Goal: Task Accomplishment & Management: Use online tool/utility

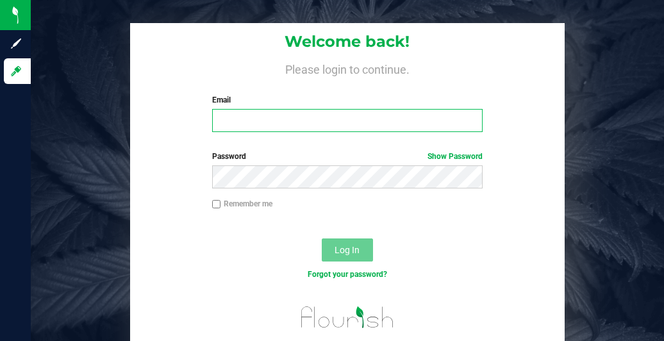
click at [274, 121] on input "Email" at bounding box center [347, 120] width 270 height 23
type input "[EMAIL_ADDRESS][DOMAIN_NAME]"
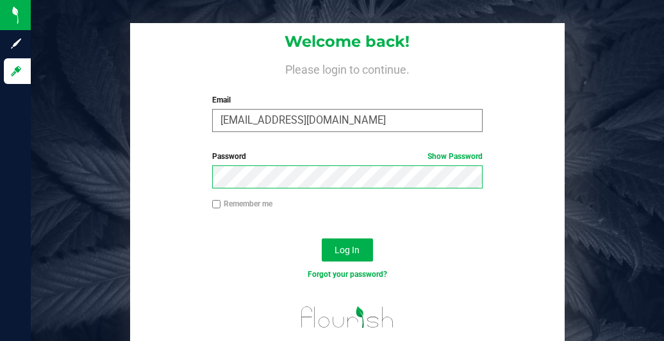
click at [322, 238] on button "Log In" at bounding box center [347, 249] width 51 height 23
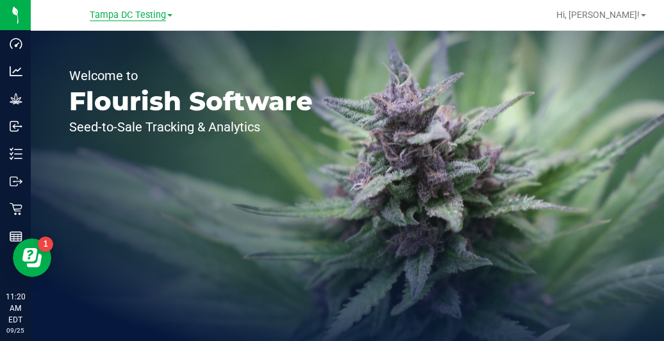
click at [133, 14] on span "Tampa DC Testing" at bounding box center [128, 16] width 76 height 12
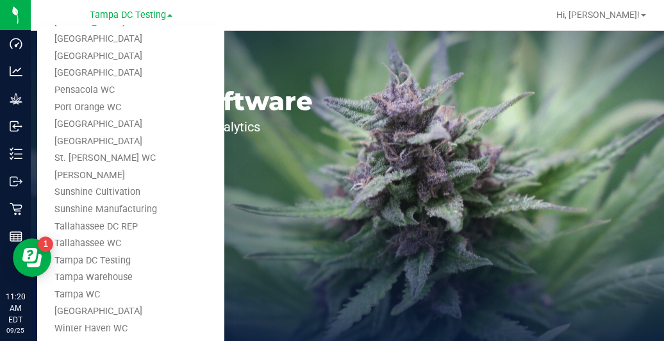
scroll to position [602, 0]
click at [96, 274] on link "Tampa Warehouse" at bounding box center [130, 277] width 187 height 17
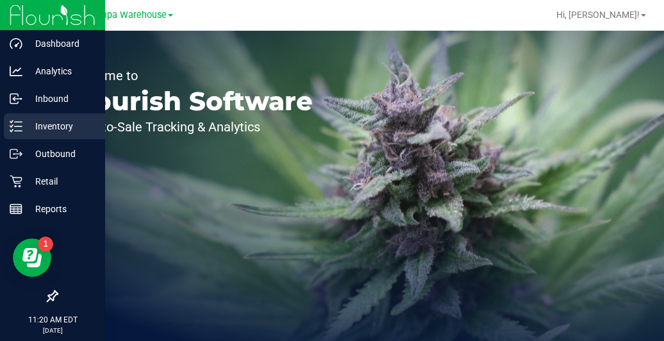
click at [24, 122] on p "Inventory" at bounding box center [60, 126] width 77 height 15
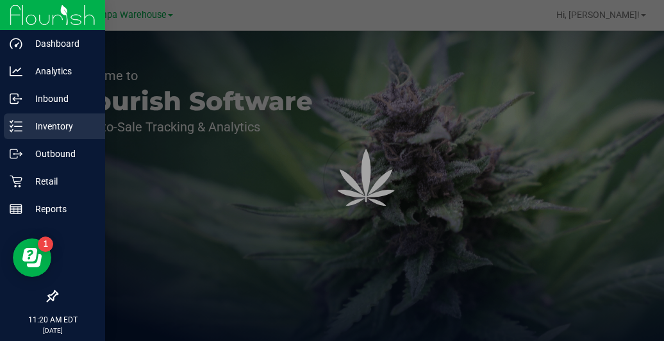
click at [24, 122] on p "Inventory" at bounding box center [60, 126] width 77 height 15
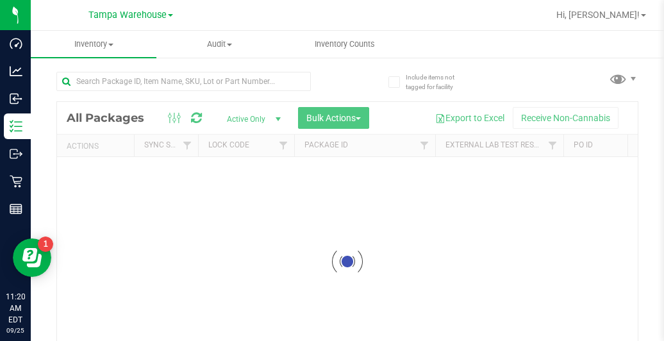
click at [322, 118] on div at bounding box center [347, 261] width 581 height 319
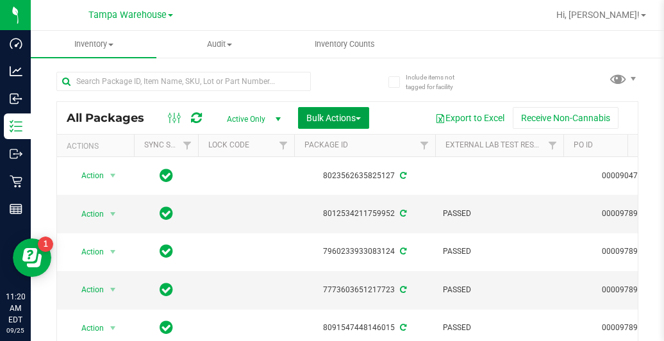
click at [322, 118] on span "Bulk Actions" at bounding box center [333, 118] width 54 height 10
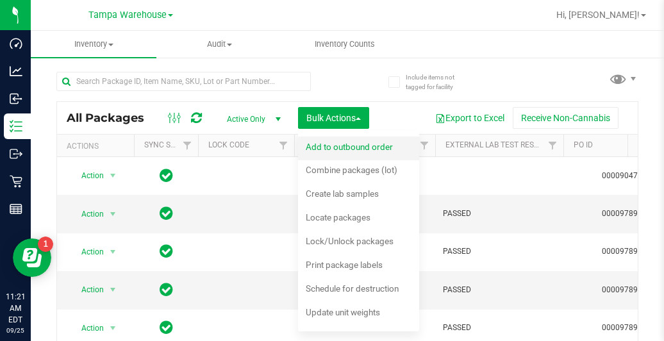
click at [329, 146] on span "Add to outbound order" at bounding box center [349, 147] width 87 height 10
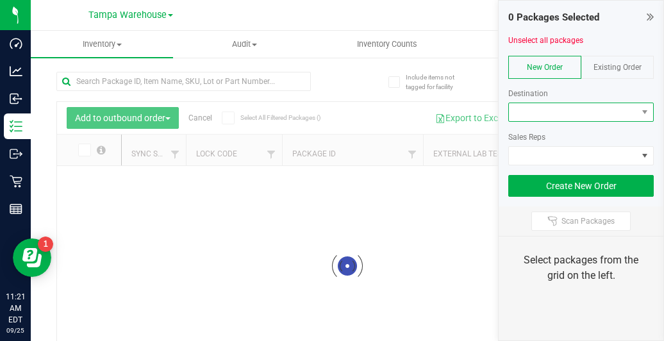
click at [554, 112] on span at bounding box center [573, 112] width 128 height 18
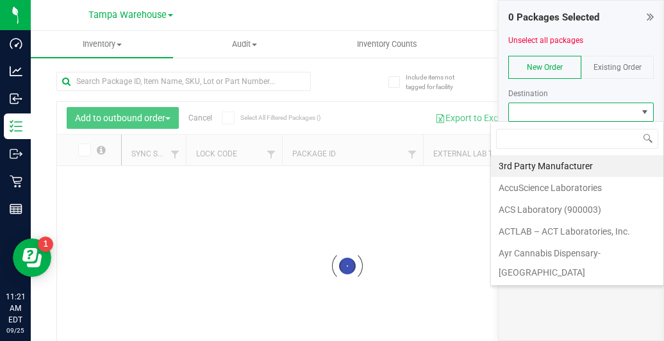
scroll to position [19, 145]
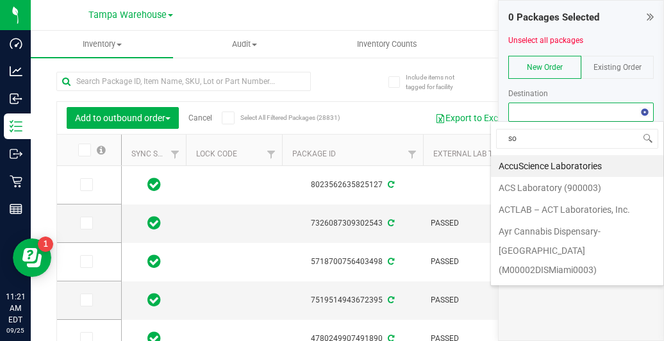
type input "sou"
type input "[DATE]"
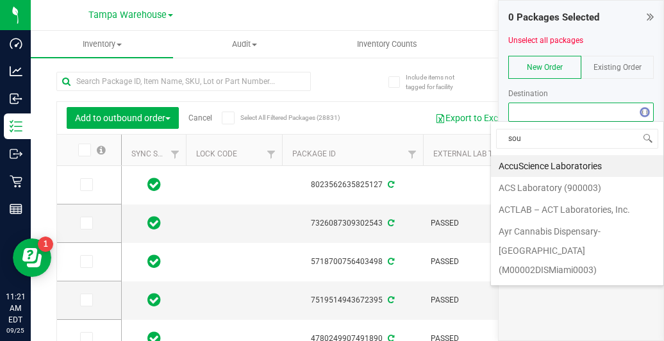
type input "[DATE]"
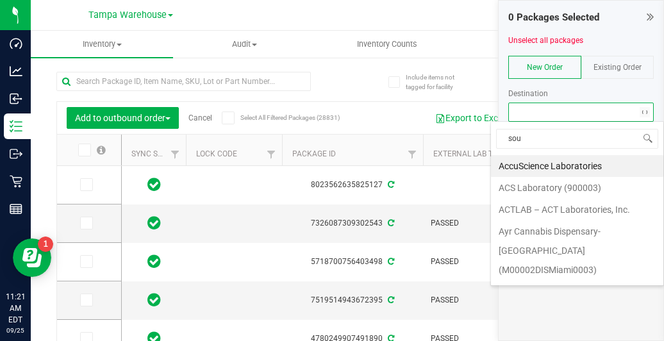
type input "[DATE]"
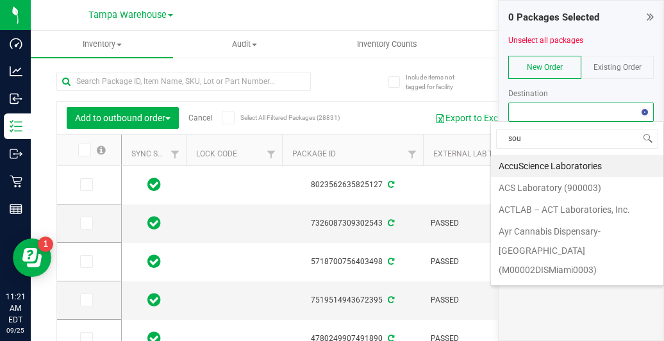
type input "[DATE]"
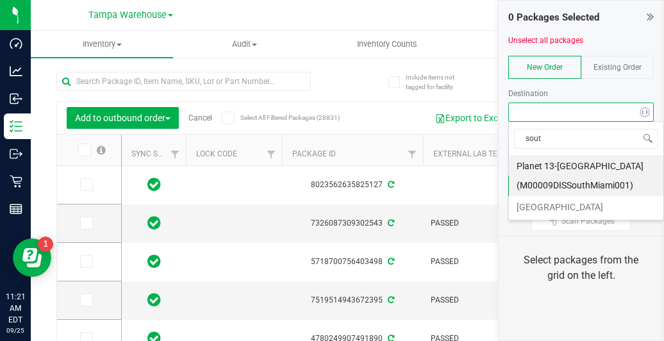
type input "south"
click at [556, 206] on li "[GEOGRAPHIC_DATA]" at bounding box center [586, 207] width 154 height 22
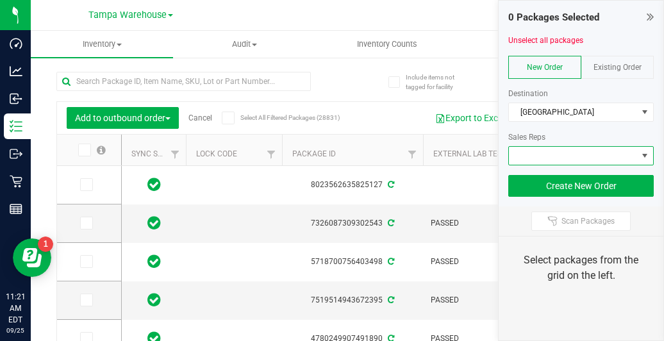
click at [545, 148] on span at bounding box center [573, 156] width 128 height 18
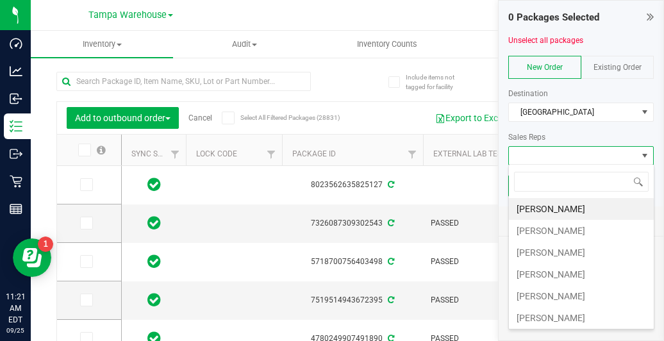
click at [532, 229] on li "[PERSON_NAME]" at bounding box center [581, 231] width 145 height 22
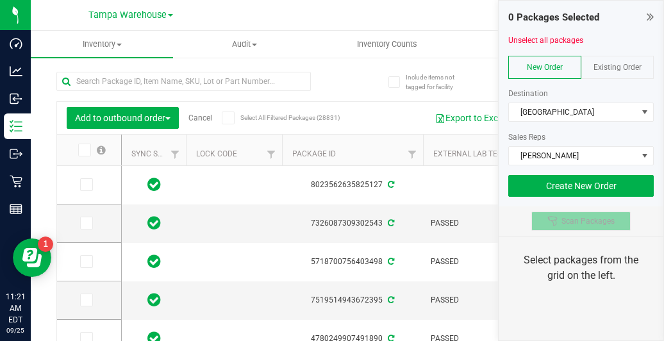
click at [560, 220] on div at bounding box center [554, 221] width 14 height 10
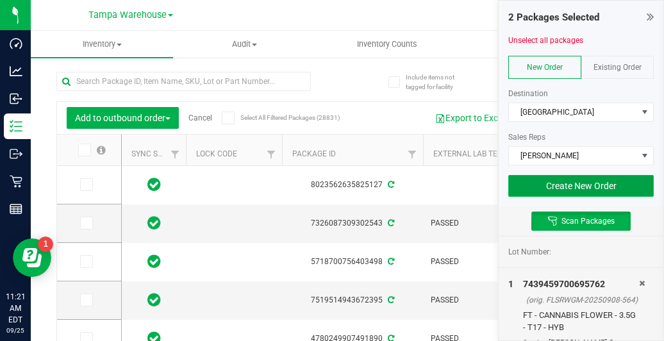
click at [542, 178] on button "Create New Order" at bounding box center [580, 186] width 145 height 22
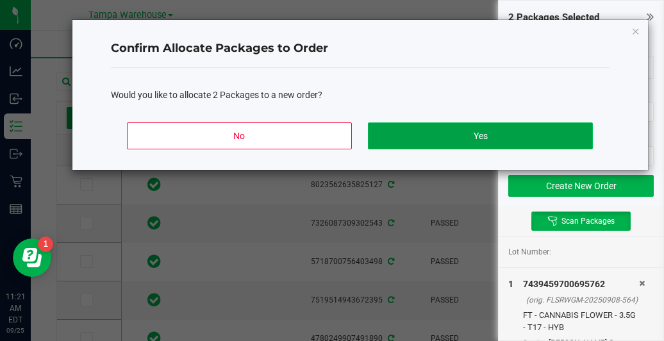
click at [498, 137] on button "Yes" at bounding box center [480, 135] width 224 height 27
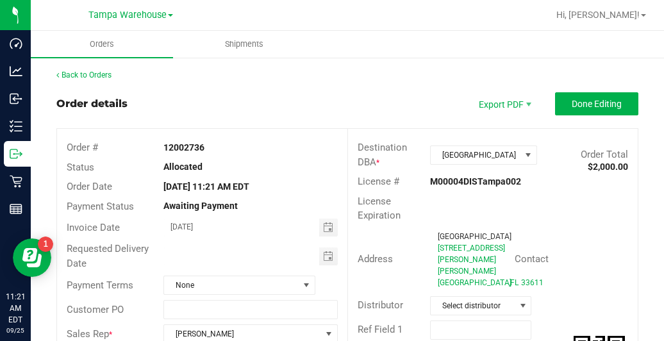
click at [368, 267] on div "Address" at bounding box center [389, 259] width 83 height 15
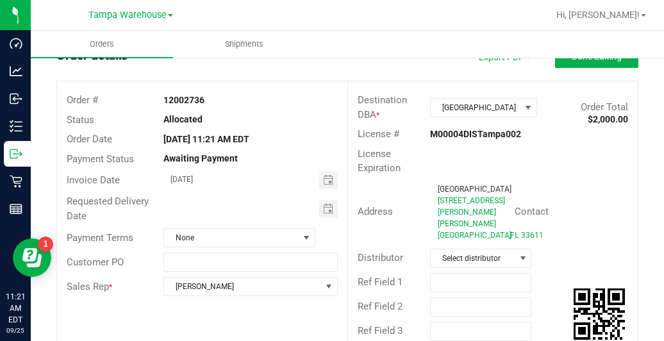
scroll to position [48, 0]
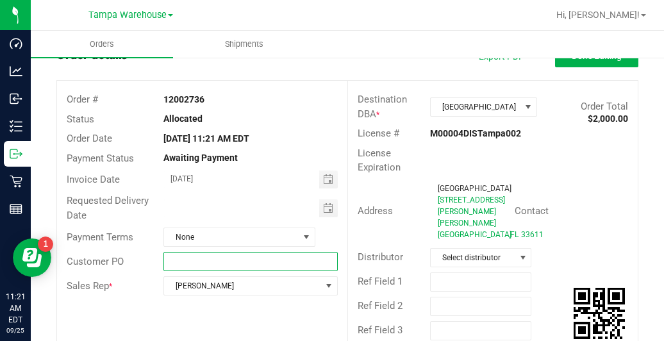
click at [295, 261] on input "text" at bounding box center [250, 261] width 174 height 19
click at [271, 262] on input "South TPA" at bounding box center [250, 261] width 174 height 19
type input "South TPA"
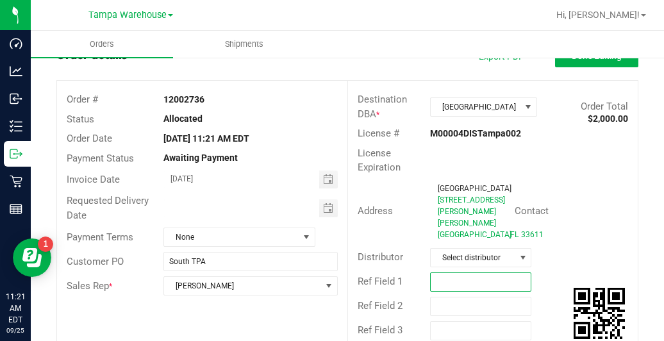
click at [446, 290] on input "text" at bounding box center [480, 281] width 101 height 19
paste input "South TPA"
type input "South TPA"
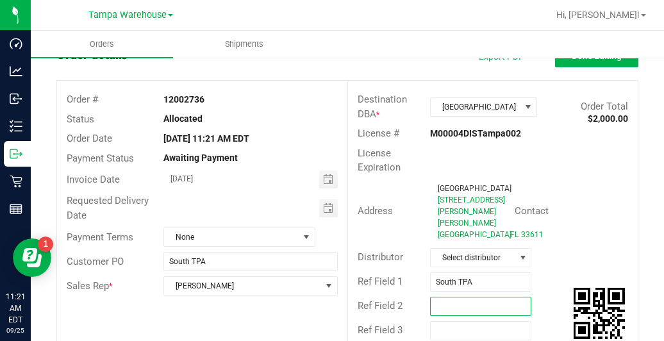
click at [456, 315] on input "text" at bounding box center [480, 306] width 101 height 19
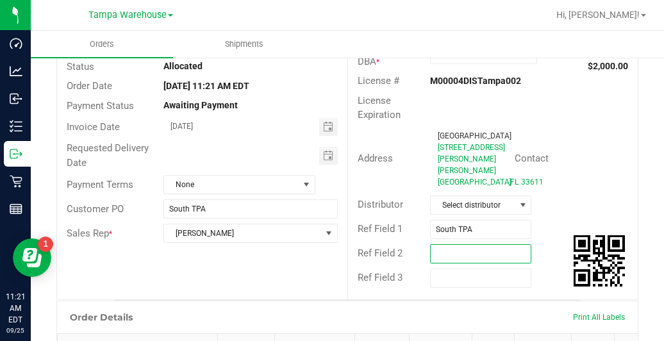
scroll to position [101, 0]
paste input "South TPA"
type input "South TPA"
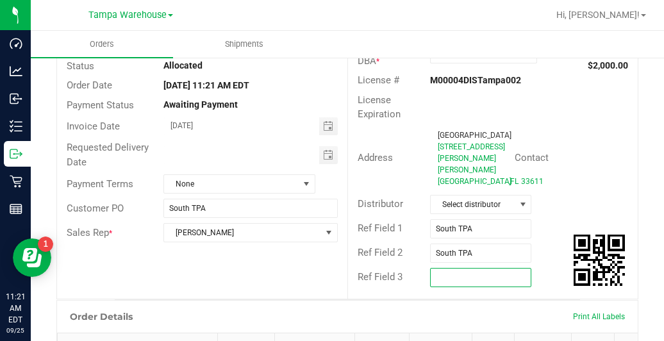
click at [449, 287] on input "text" at bounding box center [480, 277] width 101 height 19
paste input "South TPA"
type input "South TPA"
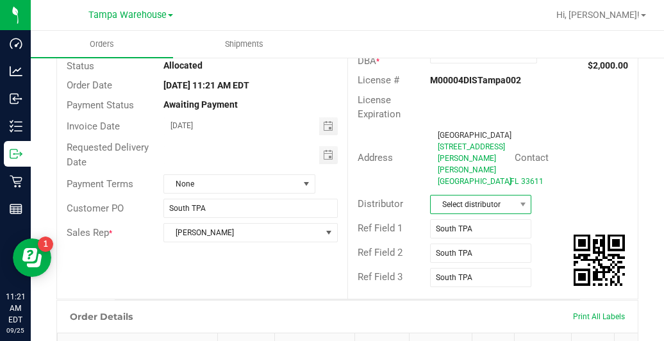
click at [447, 213] on span "Select distributor" at bounding box center [473, 204] width 84 height 18
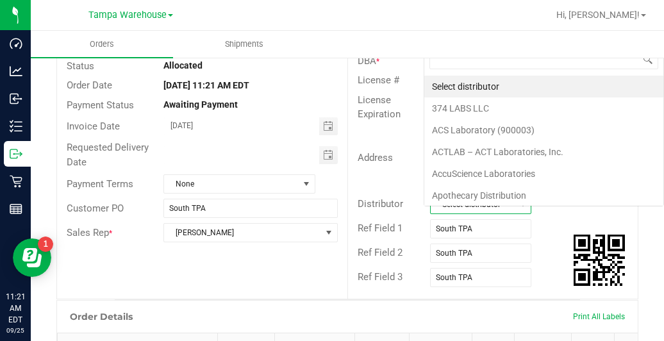
scroll to position [19, 97]
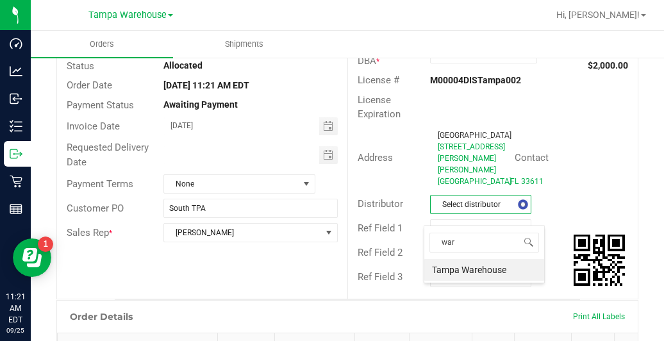
type input "ware"
click at [447, 269] on li "Tampa Warehouse" at bounding box center [484, 270] width 120 height 22
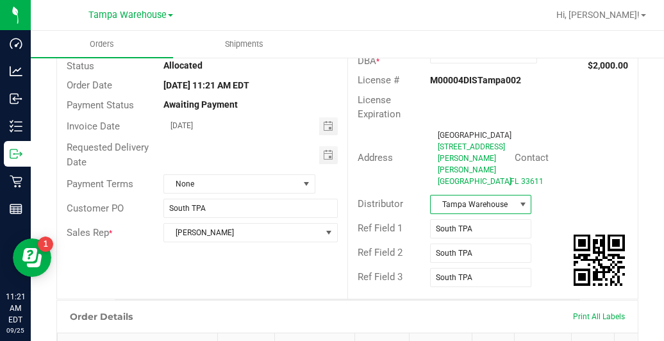
click at [551, 217] on div "Distributor Tampa Warehouse" at bounding box center [493, 204] width 290 height 24
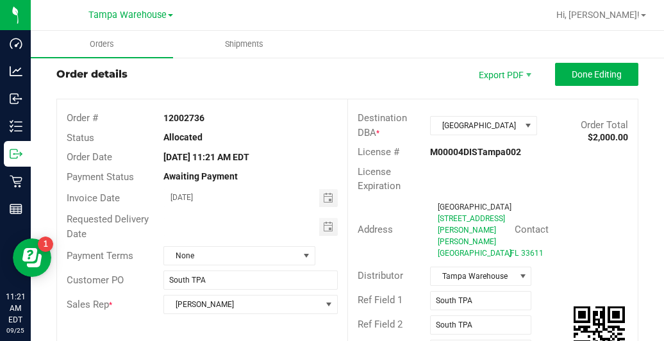
scroll to position [0, 0]
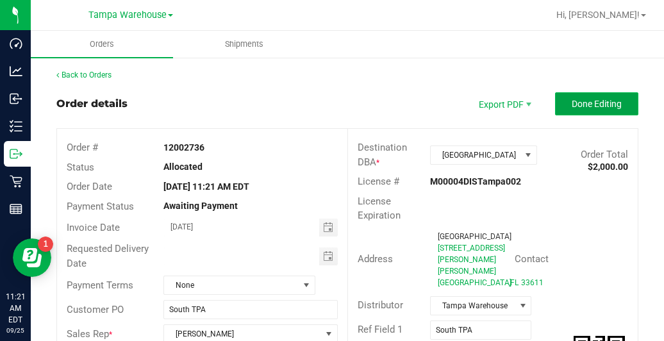
click at [572, 101] on span "Done Editing" at bounding box center [597, 104] width 50 height 10
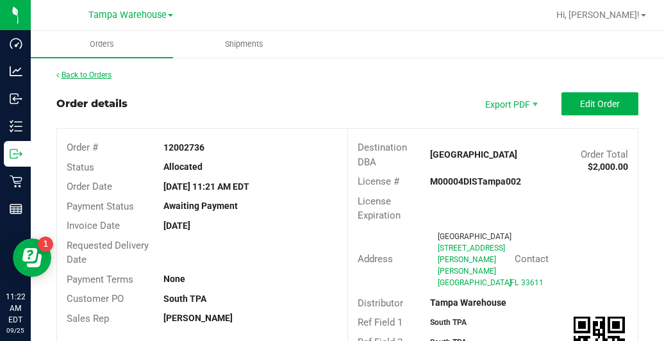
click at [91, 76] on link "Back to Orders" at bounding box center [83, 75] width 55 height 9
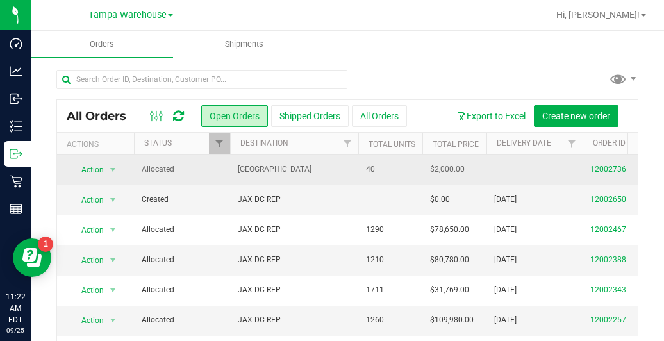
click at [319, 169] on span "[GEOGRAPHIC_DATA]" at bounding box center [294, 169] width 113 height 12
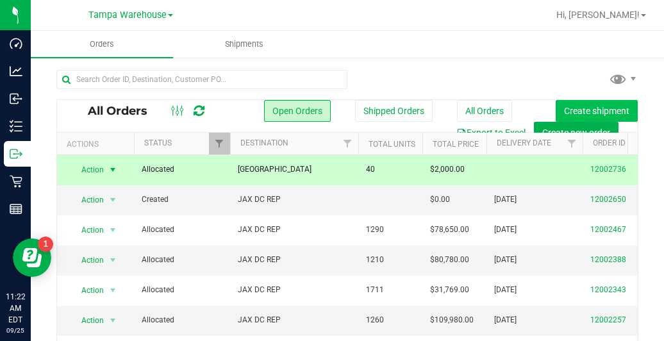
click at [573, 110] on span "Create shipment" at bounding box center [596, 111] width 65 height 10
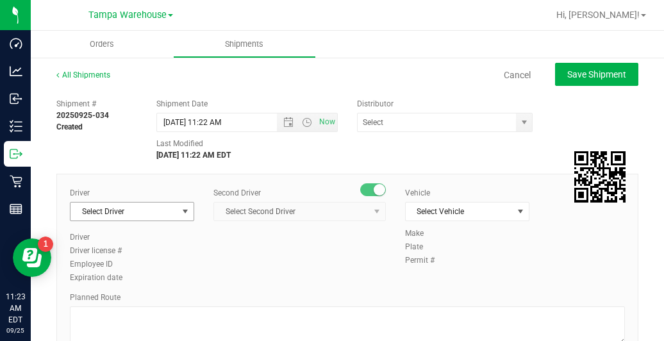
click at [137, 208] on span "Select Driver" at bounding box center [124, 212] width 107 height 18
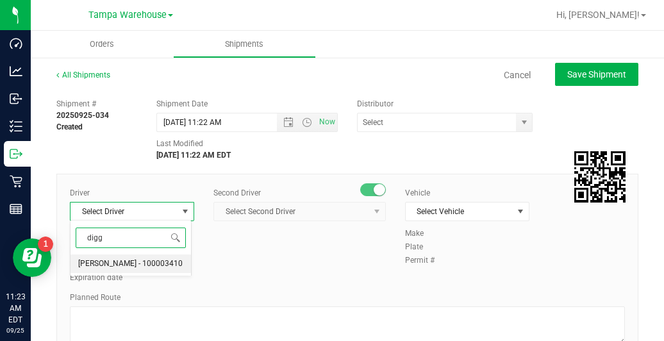
click at [125, 263] on span "[PERSON_NAME] - 100003410" at bounding box center [130, 264] width 104 height 17
type input "digg"
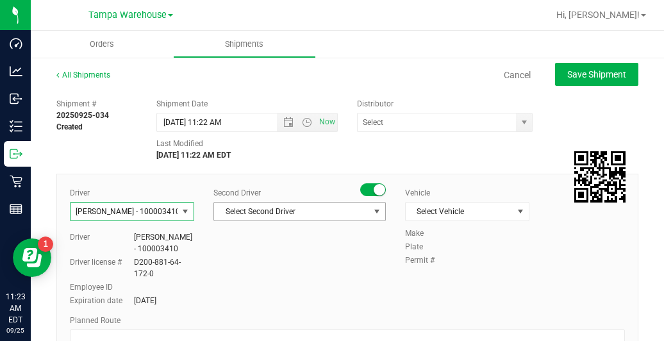
click at [290, 210] on span "Select Second Driver" at bounding box center [291, 212] width 155 height 18
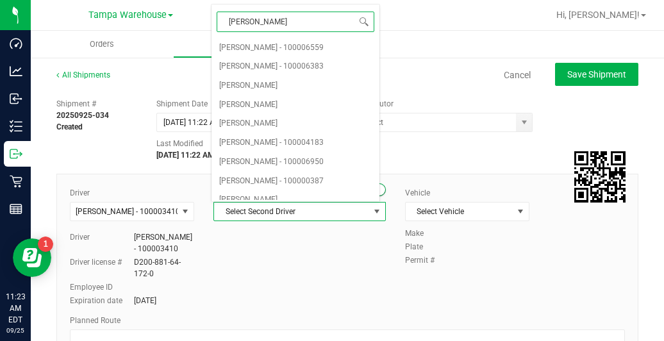
type input "[PERSON_NAME] co"
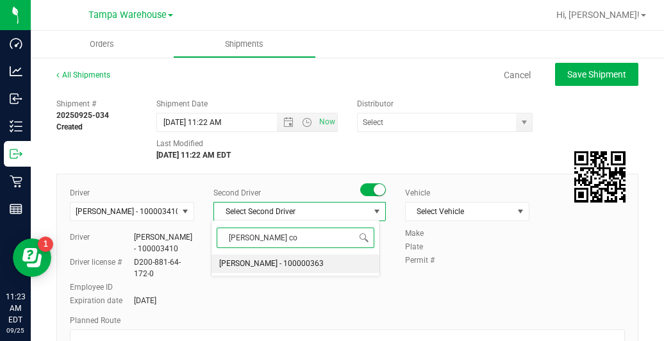
click at [258, 263] on span "[PERSON_NAME] - 100000363" at bounding box center [271, 264] width 104 height 17
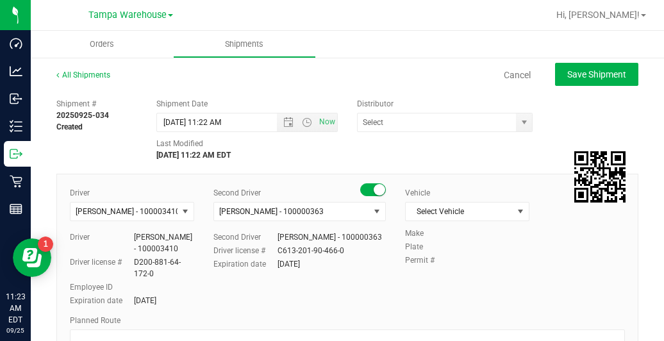
click at [245, 294] on div "Driver [PERSON_NAME] - 100003410 Select Driver [PERSON_NAME] - 100003410 Driver…" at bounding box center [347, 247] width 574 height 121
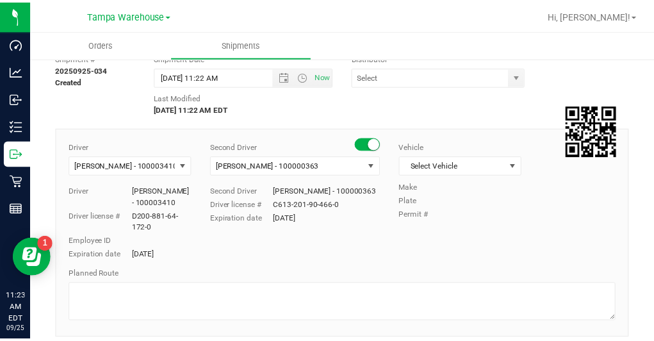
scroll to position [46, 0]
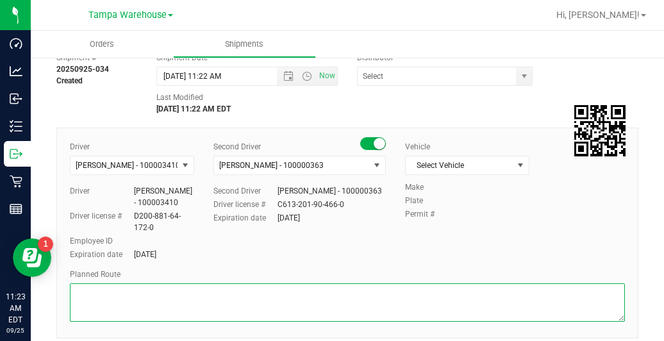
click at [245, 294] on textarea at bounding box center [347, 302] width 555 height 38
paste textarea "South TPA"
type textarea "South TPA"
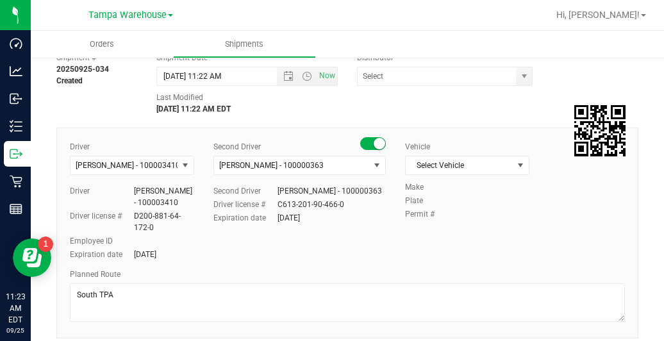
click at [410, 237] on div "Driver [PERSON_NAME] - 100003410 Select Driver [PERSON_NAME] - 100003410 Driver…" at bounding box center [347, 201] width 574 height 121
click at [436, 165] on span "Select Vehicle" at bounding box center [459, 165] width 107 height 18
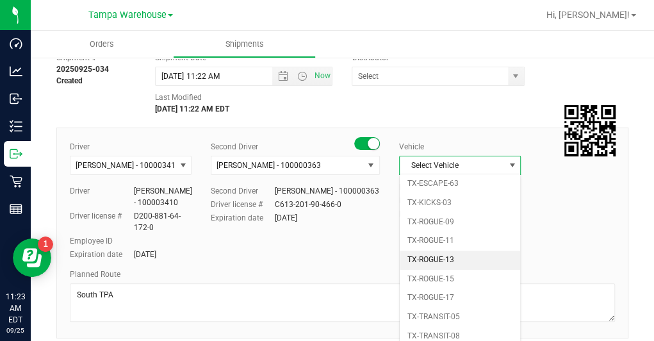
scroll to position [999, 0]
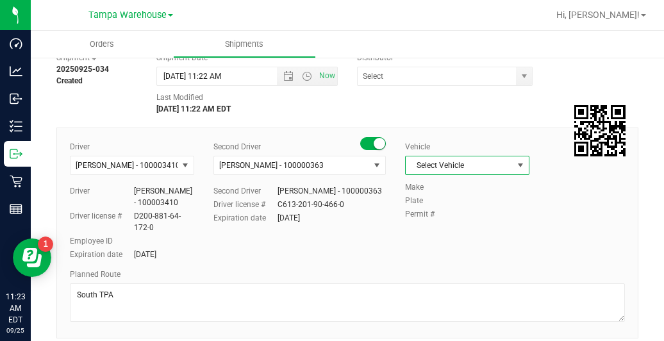
click at [426, 165] on span "Select Vehicle" at bounding box center [459, 165] width 107 height 18
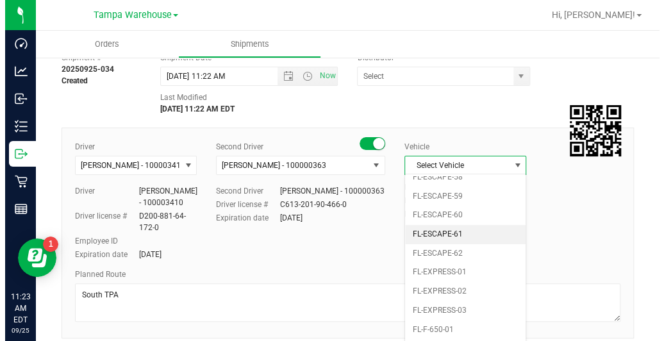
scroll to position [208, 0]
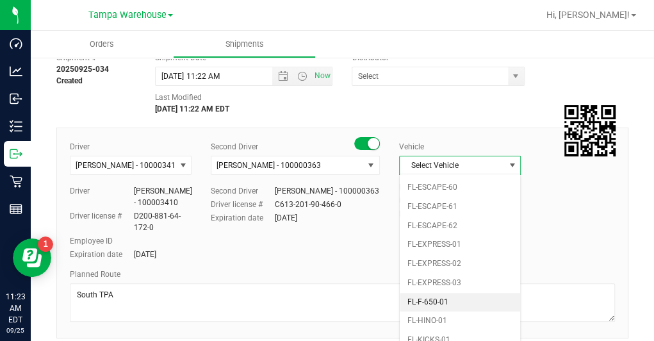
click at [431, 293] on li "FL-F-650-01" at bounding box center [460, 302] width 120 height 19
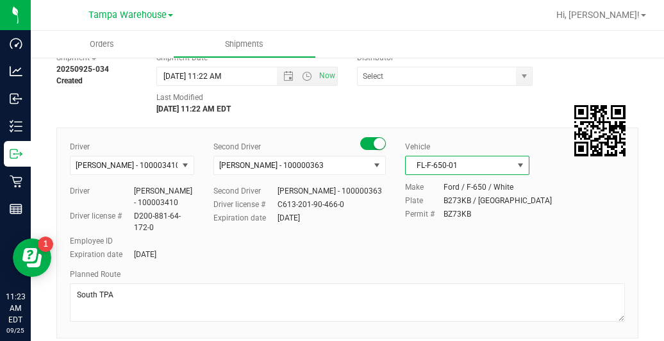
click at [454, 247] on div "Driver [PERSON_NAME] - 100003410 Select Driver [PERSON_NAME] - 100003410 Driver…" at bounding box center [347, 201] width 574 height 121
click at [302, 75] on span "Open the time view" at bounding box center [307, 76] width 10 height 10
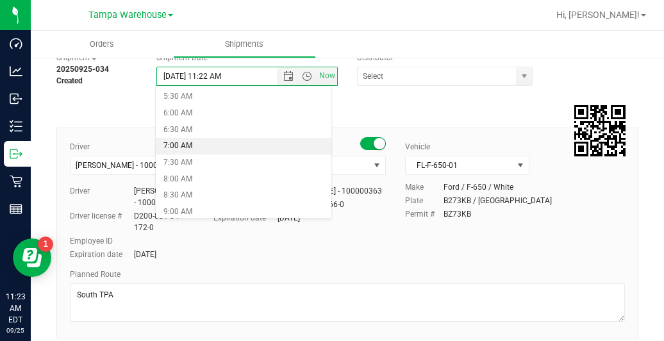
scroll to position [277, 0]
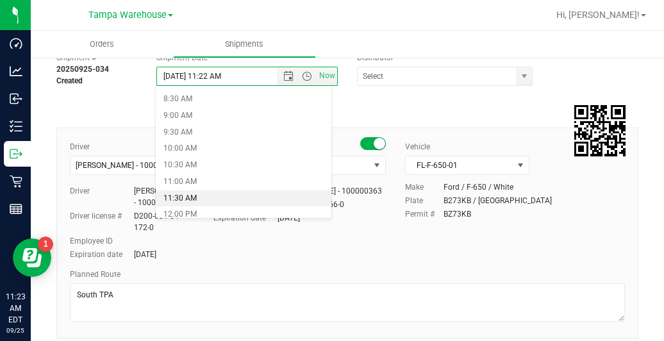
click at [206, 194] on li "11:30 AM" at bounding box center [244, 198] width 176 height 17
type input "[DATE] 11:30 AM"
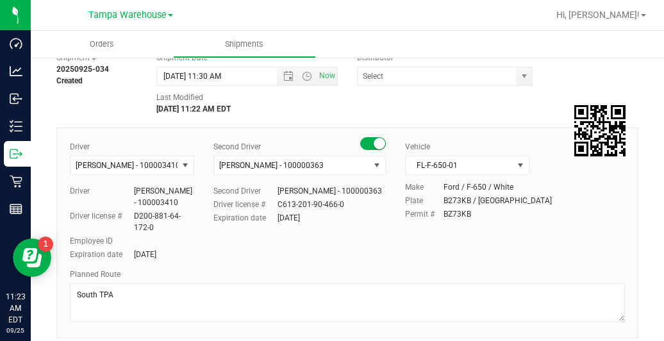
click at [258, 222] on label "Expiration date" at bounding box center [245, 218] width 64 height 12
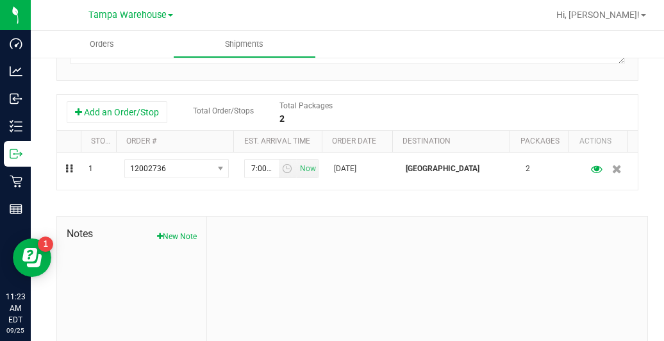
scroll to position [311, 0]
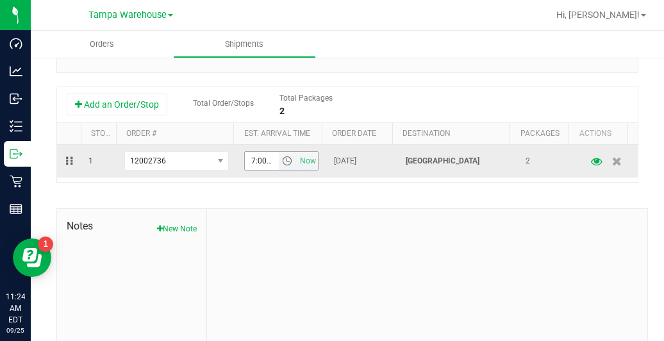
click at [282, 163] on span "select" at bounding box center [287, 161] width 10 height 10
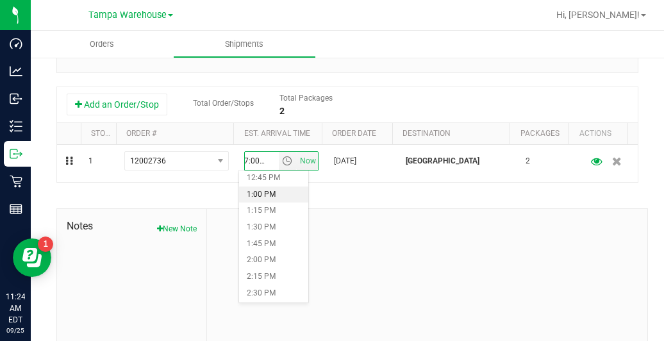
scroll to position [843, 0]
click at [255, 258] on li "2:00 PM" at bounding box center [273, 259] width 69 height 17
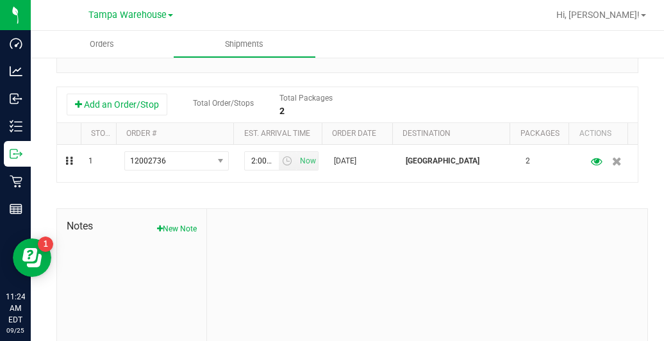
click at [324, 248] on div at bounding box center [427, 295] width 440 height 172
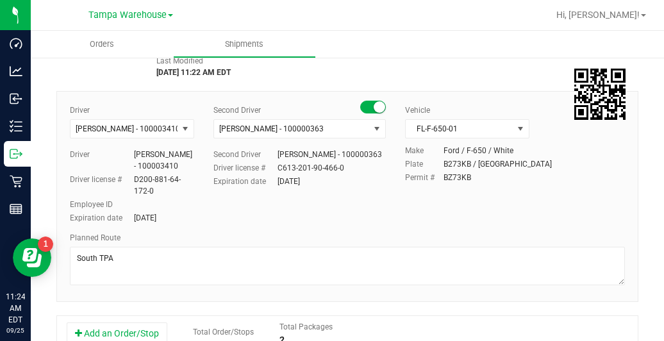
scroll to position [0, 0]
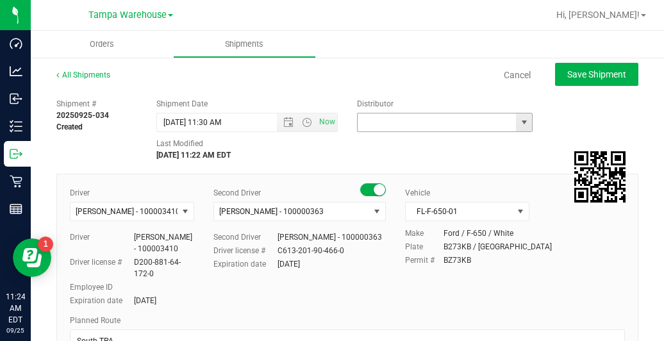
click at [438, 124] on input "text" at bounding box center [435, 122] width 154 height 18
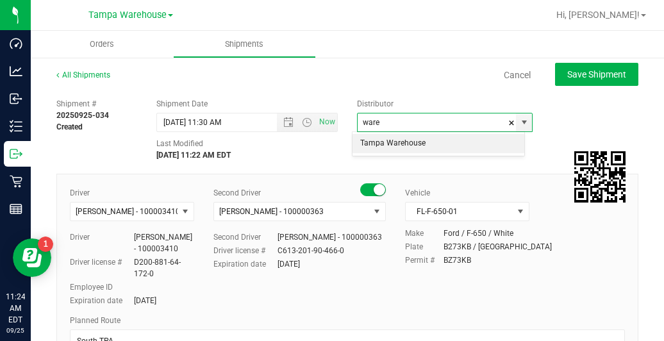
click at [433, 139] on li "Tampa Warehouse" at bounding box center [438, 143] width 171 height 19
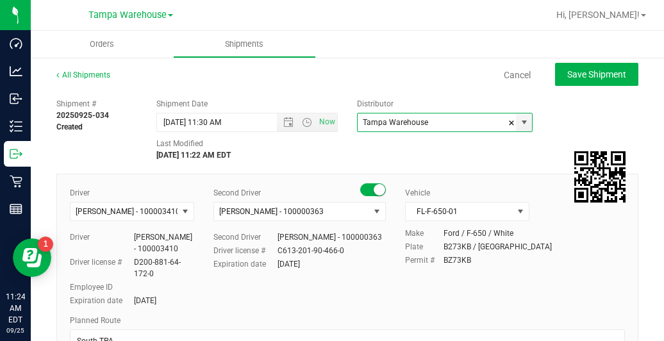
type input "Tampa Warehouse"
click at [590, 111] on div "Shipment # 20250925-034 Created Shipment Date [DATE] 11:30 AM Now Distributor T…" at bounding box center [347, 126] width 601 height 69
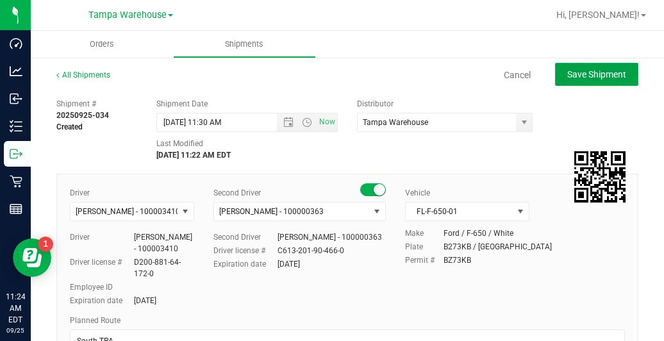
click at [572, 72] on span "Save Shipment" at bounding box center [596, 74] width 59 height 10
type input "[DATE] 3:30 PM"
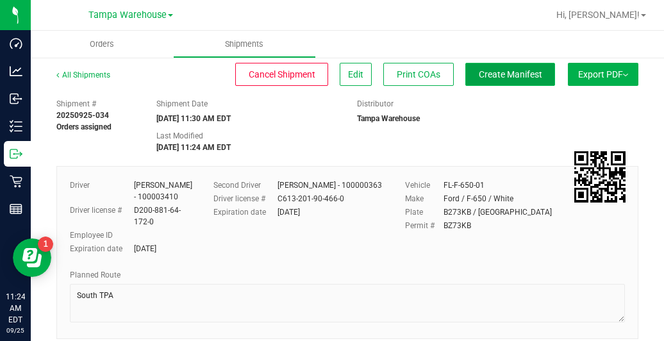
click at [522, 73] on span "Create Manifest" at bounding box center [510, 74] width 63 height 10
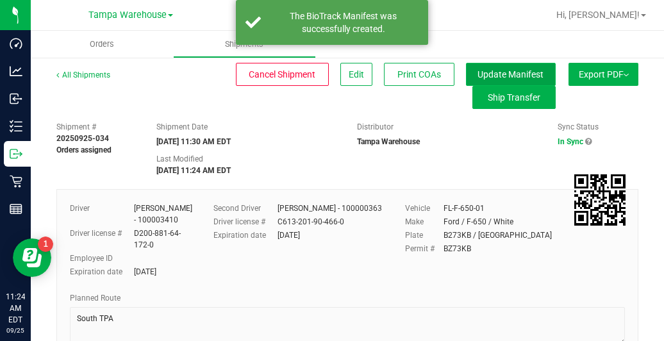
click at [500, 76] on span "Update Manifest" at bounding box center [510, 74] width 66 height 10
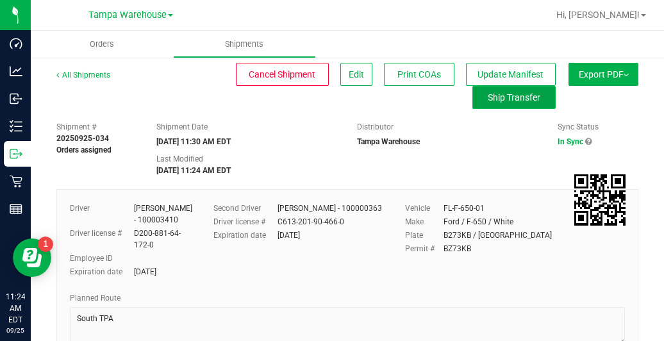
click at [497, 106] on button "Ship Transfer" at bounding box center [513, 97] width 83 height 23
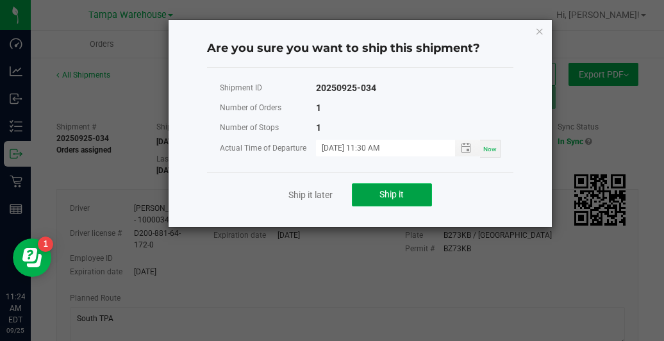
click at [397, 196] on span "Ship it" at bounding box center [391, 194] width 24 height 10
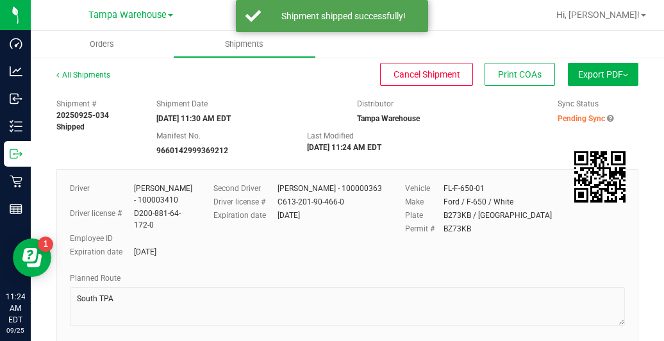
click at [597, 69] on span "Export PDF" at bounding box center [603, 74] width 50 height 10
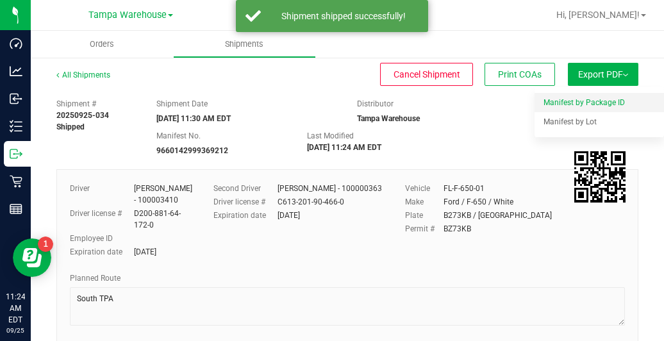
click at [572, 106] on span "Manifest by Package ID" at bounding box center [584, 102] width 81 height 9
